Goal: Task Accomplishment & Management: Use online tool/utility

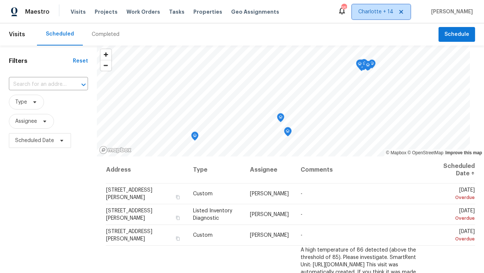
click at [404, 10] on icon at bounding box center [401, 12] width 6 height 6
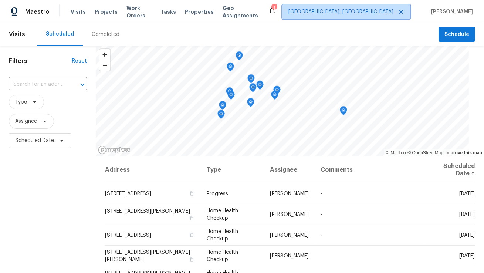
click at [392, 10] on span "[GEOGRAPHIC_DATA], [GEOGRAPHIC_DATA]" at bounding box center [340, 11] width 105 height 7
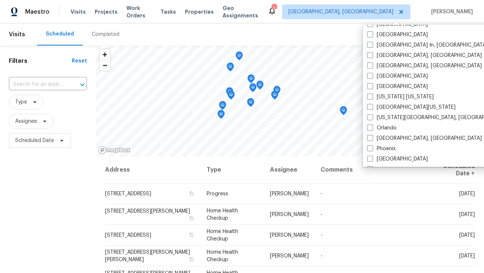
scroll to position [316, 0]
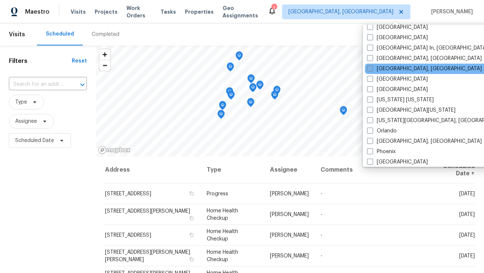
click at [386, 68] on label "[GEOGRAPHIC_DATA], [GEOGRAPHIC_DATA]" at bounding box center [424, 68] width 115 height 7
click at [372, 68] on input "[GEOGRAPHIC_DATA], [GEOGRAPHIC_DATA]" at bounding box center [369, 67] width 5 height 5
checkbox input "true"
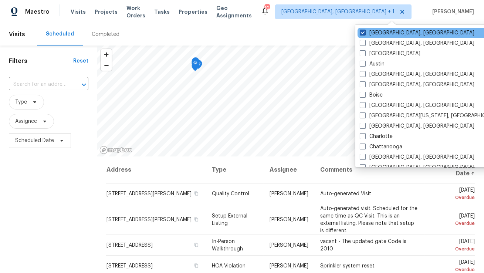
click at [386, 30] on label "[GEOGRAPHIC_DATA], [GEOGRAPHIC_DATA]" at bounding box center [417, 32] width 115 height 7
click at [365, 30] on input "[GEOGRAPHIC_DATA], [GEOGRAPHIC_DATA]" at bounding box center [362, 31] width 5 height 5
checkbox input "false"
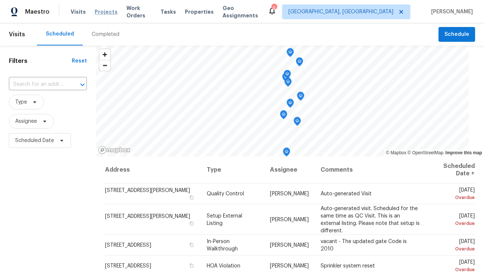
click at [108, 13] on span "Projects" at bounding box center [106, 11] width 23 height 7
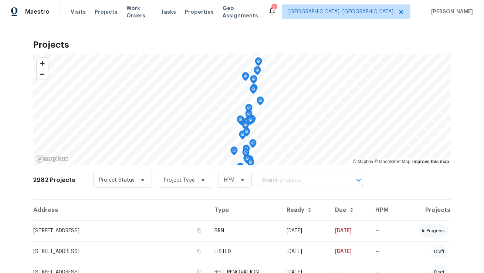
click at [294, 180] on input "text" at bounding box center [300, 180] width 85 height 11
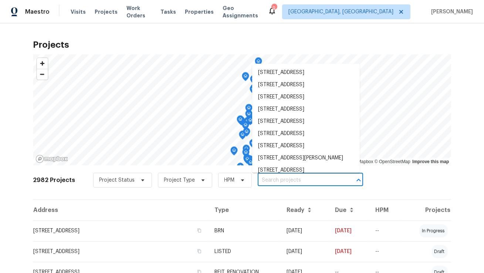
paste input "[STREET_ADDRESS][PERSON_NAME]"
type input "[STREET_ADDRESS][PERSON_NAME]"
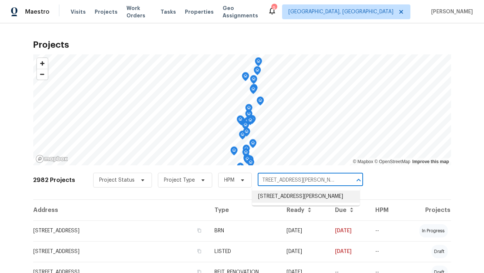
click at [281, 203] on li "[STREET_ADDRESS][PERSON_NAME]" at bounding box center [306, 196] width 108 height 12
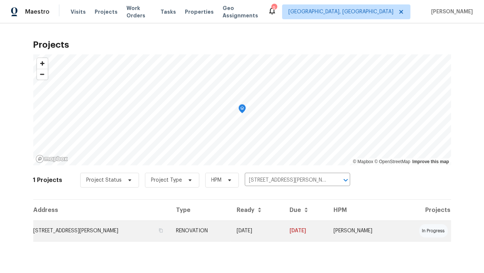
click at [149, 233] on td "[STREET_ADDRESS][PERSON_NAME]" at bounding box center [101, 230] width 137 height 21
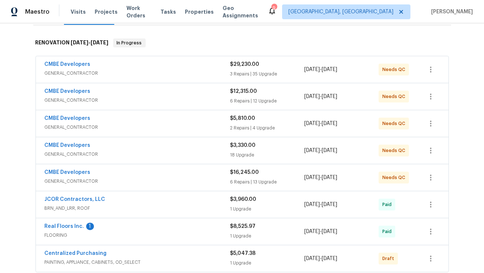
scroll to position [110, 0]
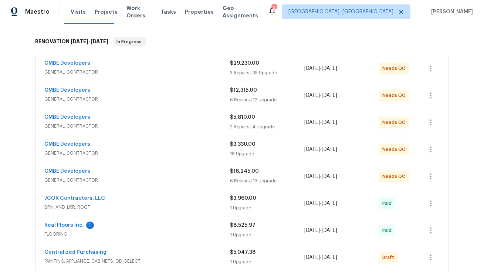
click at [154, 176] on span "GENERAL_CONTRACTOR" at bounding box center [138, 179] width 186 height 7
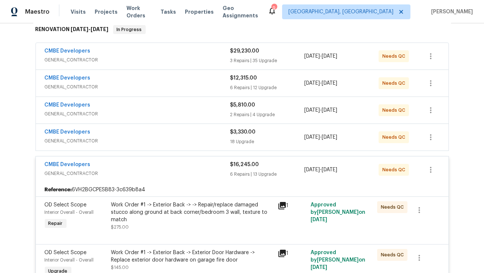
scroll to position [121, 0]
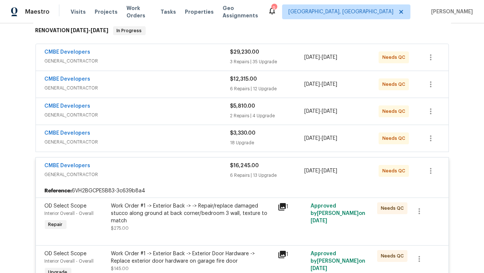
click at [156, 138] on span "GENERAL_CONTRACTOR" at bounding box center [138, 141] width 186 height 7
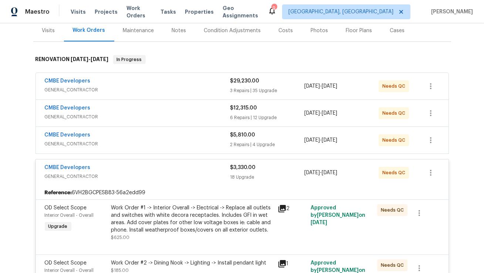
scroll to position [82, 0]
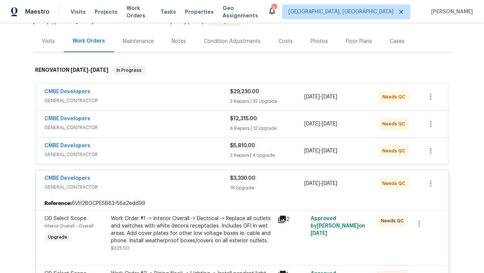
click at [155, 151] on span "GENERAL_CONTRACTOR" at bounding box center [138, 154] width 186 height 7
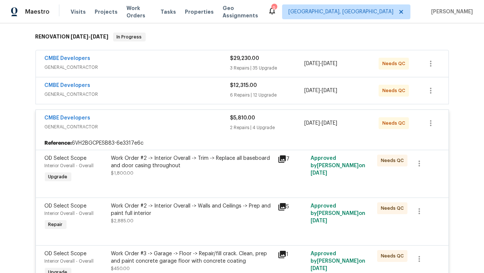
scroll to position [104, 0]
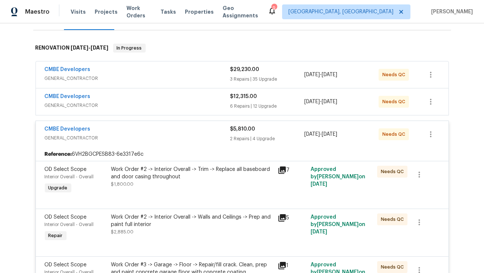
click at [172, 100] on div "CMBE Developers" at bounding box center [138, 97] width 186 height 9
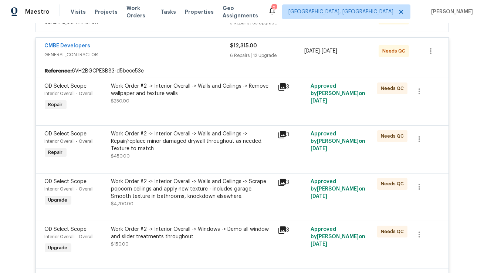
scroll to position [88, 0]
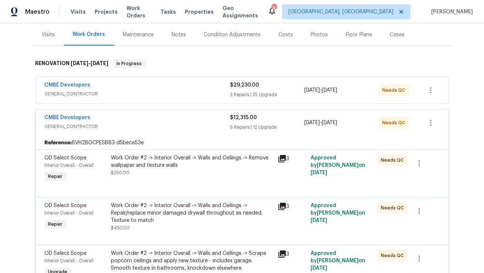
click at [152, 175] on div "Work Order #2 -> Interior Overall -> Walls and Ceilings -> Remove wallpaper and…" at bounding box center [192, 165] width 162 height 22
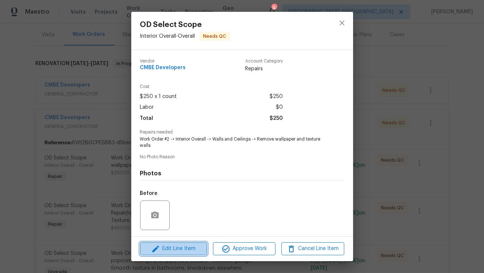
click at [168, 249] on span "Edit Line Item" at bounding box center [173, 248] width 62 height 9
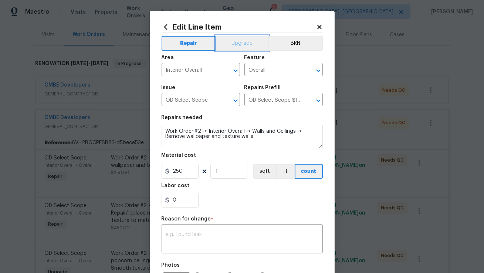
click at [249, 43] on button "Upgrade" at bounding box center [242, 43] width 53 height 15
click at [200, 231] on div "x ​" at bounding box center [242, 239] width 161 height 27
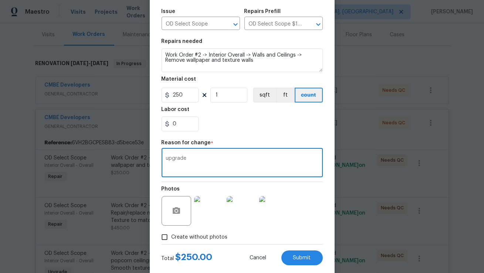
scroll to position [83, 0]
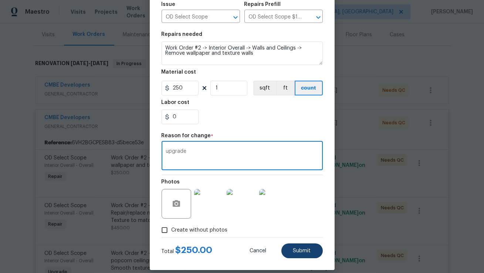
type textarea "upgrade"
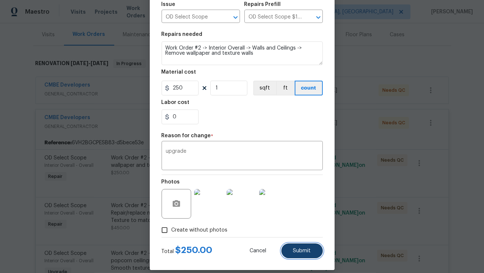
click at [288, 252] on button "Submit" at bounding box center [301, 250] width 41 height 15
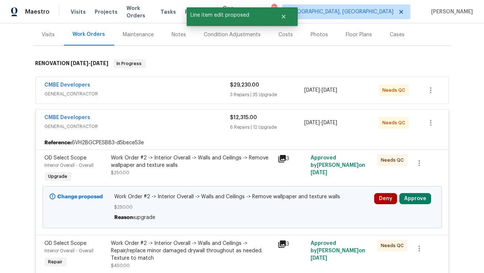
scroll to position [0, 0]
click at [413, 193] on button "Approve" at bounding box center [415, 198] width 32 height 11
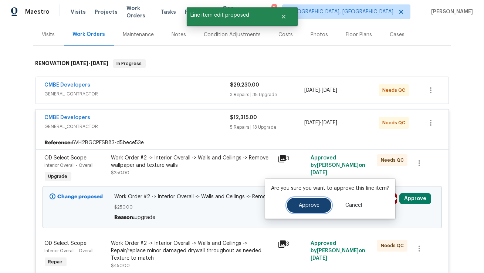
click at [314, 202] on button "Approve" at bounding box center [309, 205] width 44 height 15
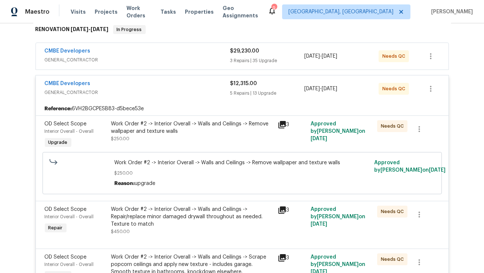
scroll to position [115, 0]
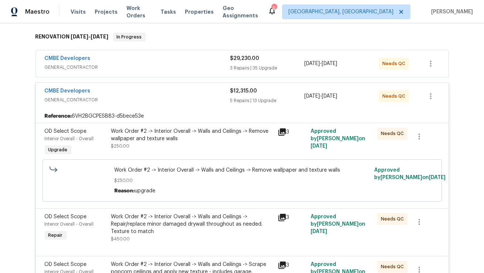
click at [179, 68] on span "GENERAL_CONTRACTOR" at bounding box center [138, 67] width 186 height 7
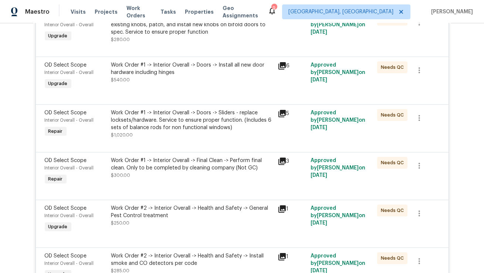
scroll to position [313, 0]
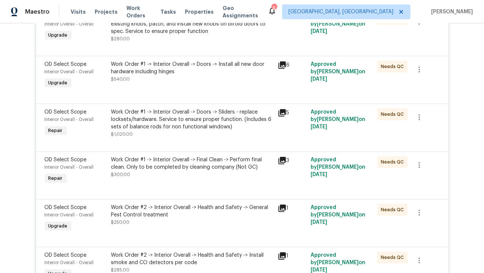
click at [192, 134] on div "Work Order #1 -> Interior Overall -> Doors -> Sliders - replace locksets/hardwa…" at bounding box center [192, 123] width 162 height 30
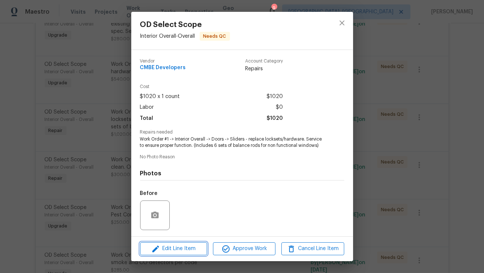
click at [186, 248] on span "Edit Line Item" at bounding box center [173, 248] width 62 height 9
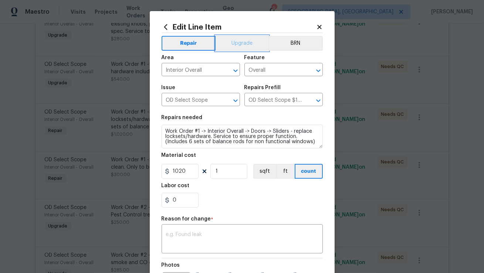
click at [236, 45] on button "Upgrade" at bounding box center [242, 43] width 53 height 15
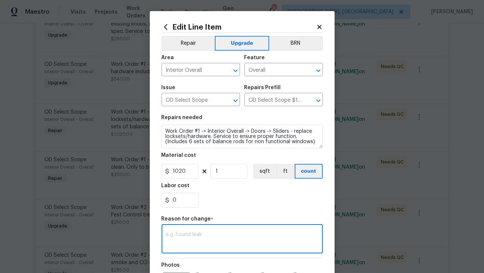
click at [229, 241] on textarea at bounding box center [242, 240] width 152 height 16
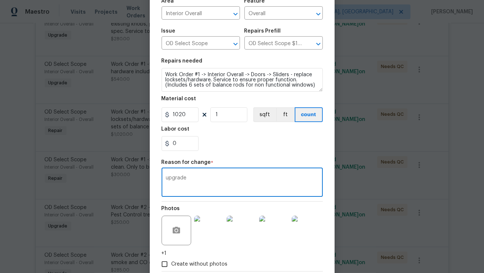
scroll to position [99, 0]
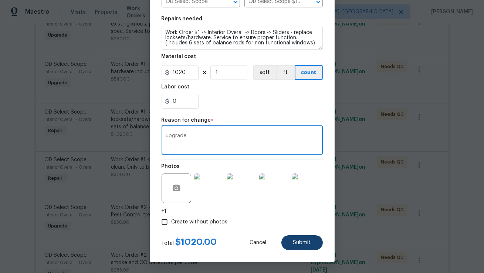
type textarea "upgrade"
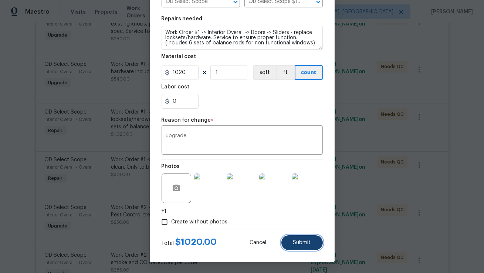
click at [296, 244] on span "Submit" at bounding box center [302, 243] width 18 height 6
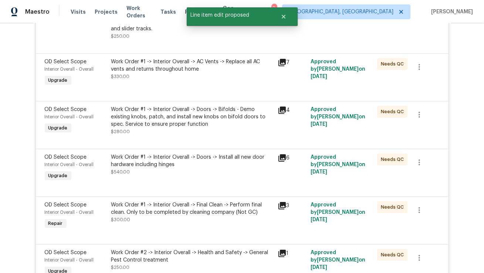
scroll to position [62, 0]
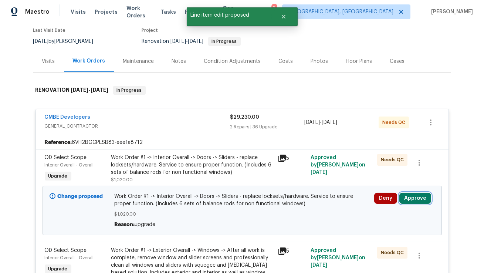
click at [423, 193] on button "Approve" at bounding box center [415, 198] width 32 height 11
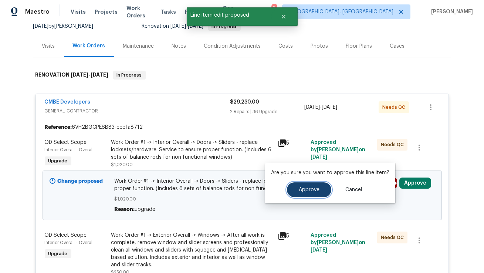
click at [307, 186] on button "Approve" at bounding box center [309, 189] width 44 height 15
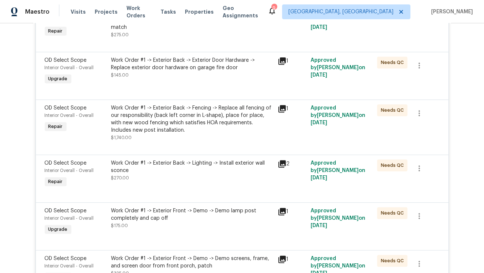
scroll to position [4388, 0]
click at [280, 113] on icon at bounding box center [282, 108] width 9 height 9
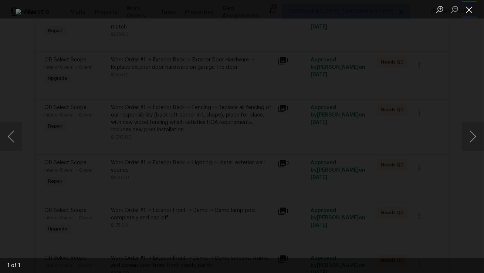
click at [471, 10] on button "Close lightbox" at bounding box center [469, 9] width 15 height 13
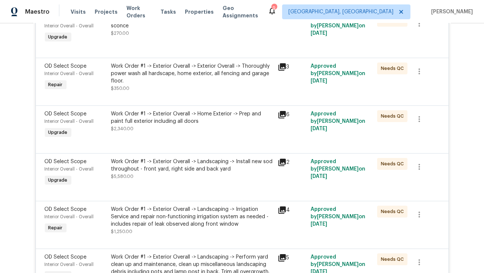
scroll to position [4962, 0]
click at [253, 172] on div "Work Order #1 -> Exterior Overall -> Landscaping -> Install new sod throughout …" at bounding box center [192, 165] width 162 height 15
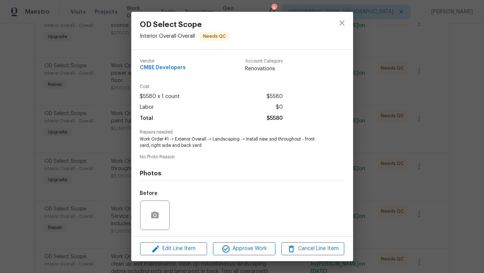
scroll to position [50, 0]
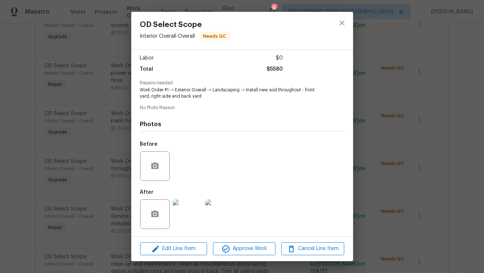
click at [193, 217] on img at bounding box center [188, 214] width 30 height 30
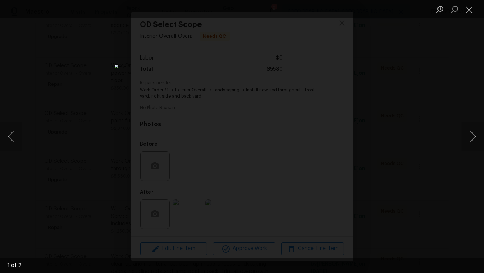
click at [313, 165] on img "Lightbox" at bounding box center [242, 136] width 255 height 143
click at [379, 158] on div "Lightbox" at bounding box center [242, 136] width 484 height 273
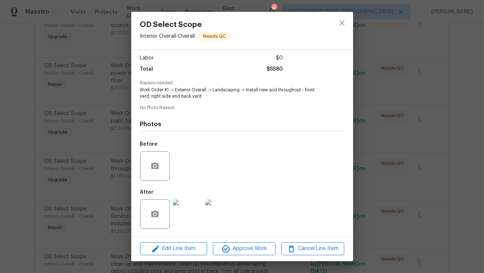
click at [229, 218] on img at bounding box center [220, 214] width 30 height 30
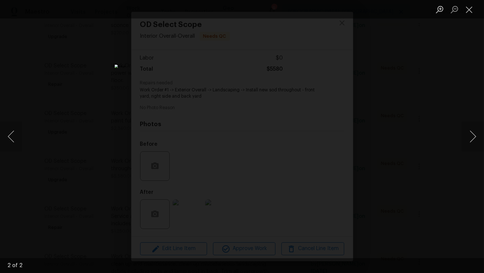
click at [347, 190] on div "Lightbox" at bounding box center [242, 136] width 484 height 273
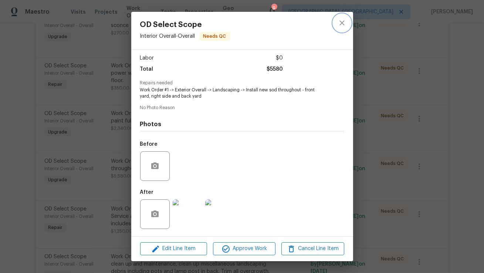
click at [339, 21] on icon "close" at bounding box center [342, 22] width 9 height 9
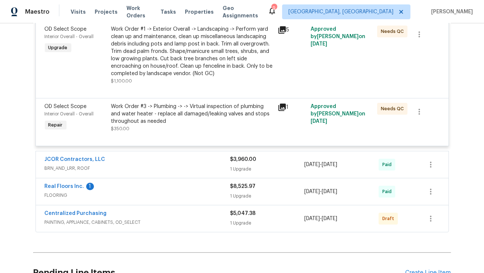
scroll to position [5183, 0]
